Goal: Information Seeking & Learning: Learn about a topic

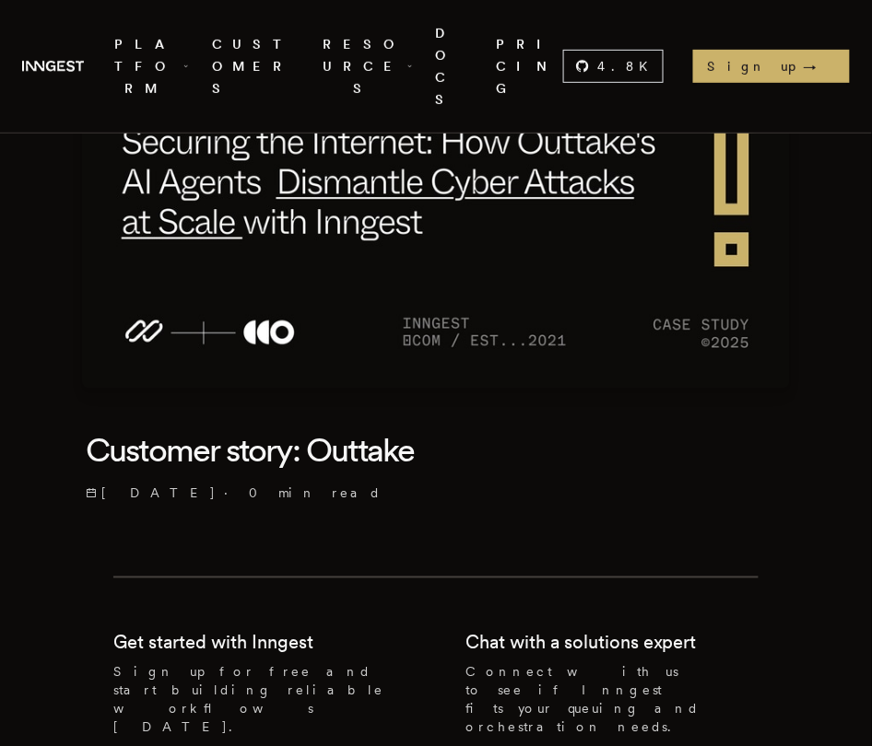
click at [327, 433] on h1 "Customer story: Outtake" at bounding box center [436, 451] width 700 height 37
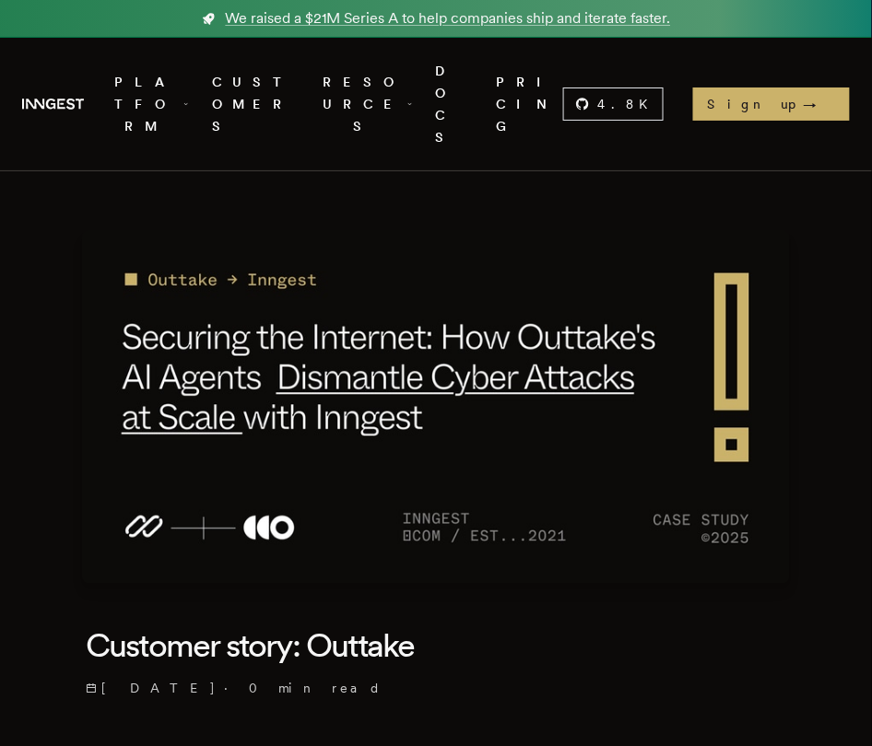
click at [341, 335] on img at bounding box center [436, 407] width 708 height 354
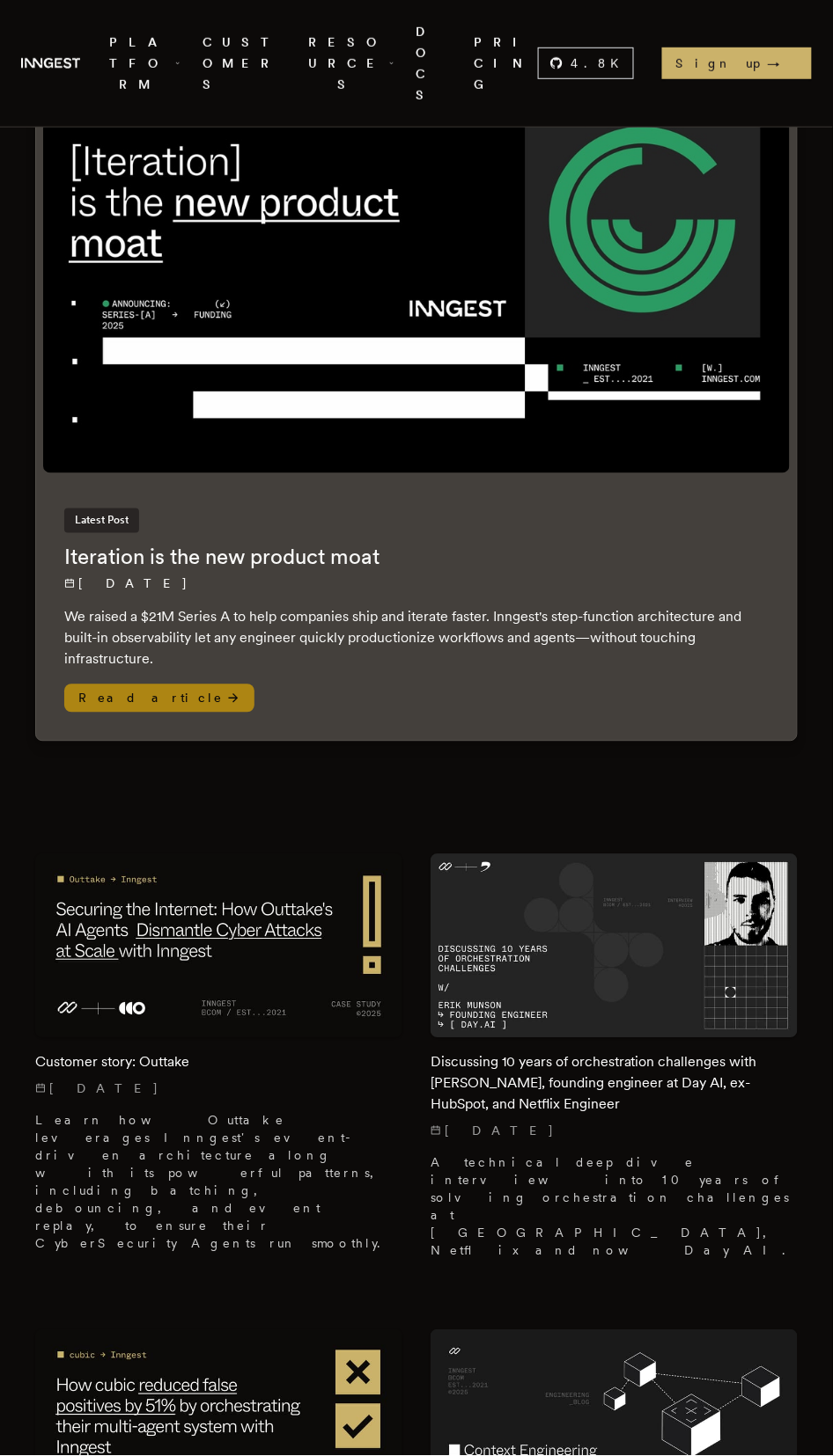
scroll to position [340, 0]
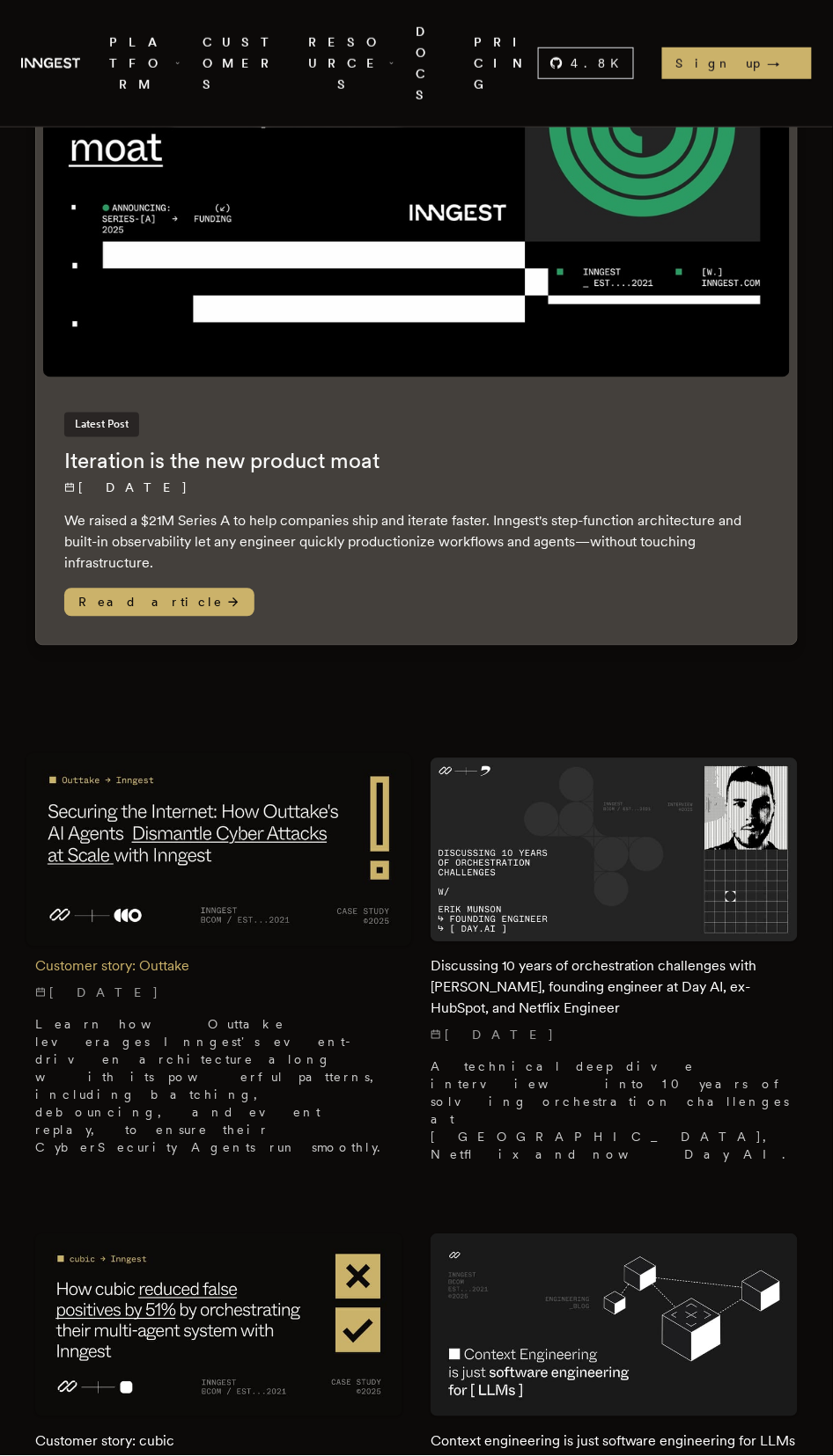
click at [241, 942] on div "Customer story: Outtake [DATE] Learn how Outtake leverages Inngest's event-driv…" at bounding box center [219, 1049] width 367 height 215
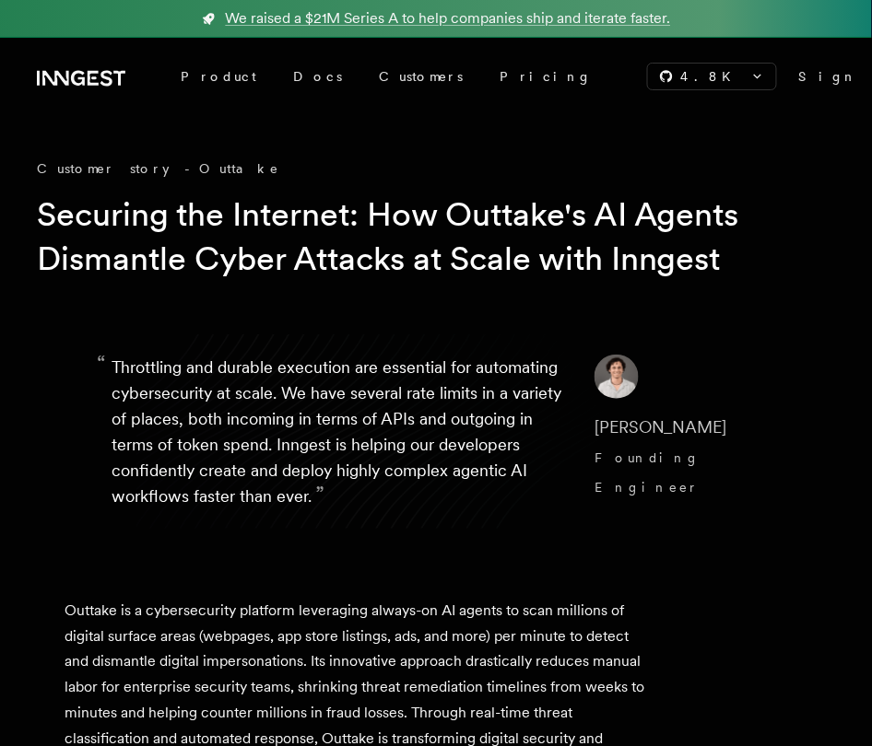
click at [383, 464] on p "“ Throttling and durable execution are essential for automating cybersecurity a…" at bounding box center [337, 432] width 453 height 155
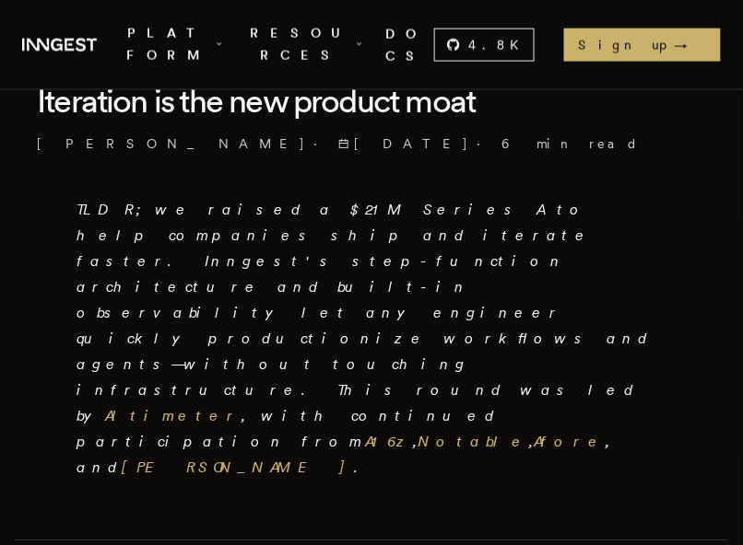
scroll to position [477, 0]
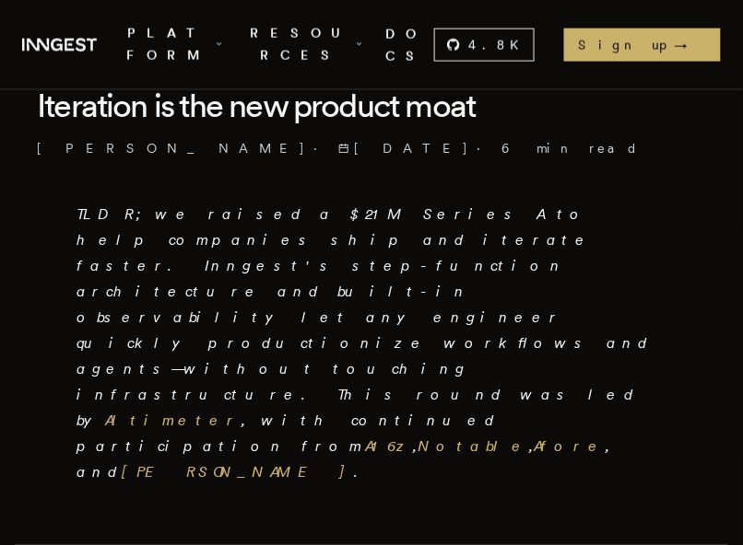
click at [631, 245] on p "TLDR; we raised a $21M Series A to help companies ship and iterate faster. Inng…" at bounding box center [371, 345] width 590 height 284
click at [241, 413] on link "Altimeter" at bounding box center [173, 422] width 136 height 18
